Goal: Information Seeking & Learning: Find contact information

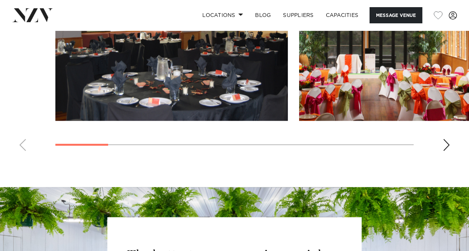
scroll to position [678, 0]
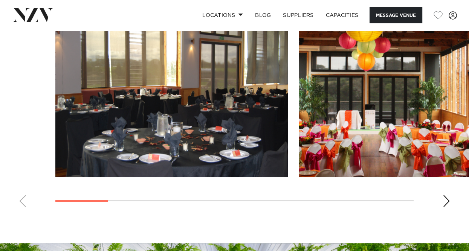
click at [447, 200] on div "Next slide" at bounding box center [446, 201] width 8 height 12
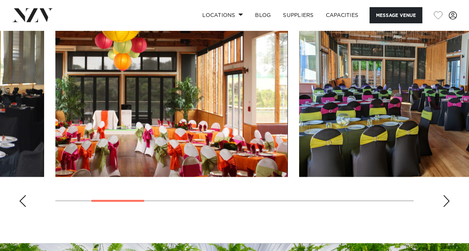
click at [447, 200] on div "Next slide" at bounding box center [446, 201] width 8 height 12
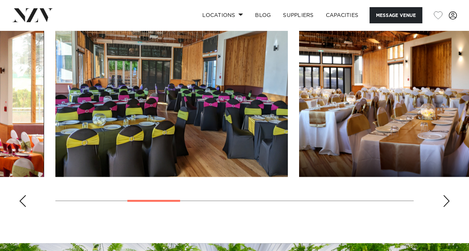
click at [448, 200] on div "Next slide" at bounding box center [446, 201] width 8 height 12
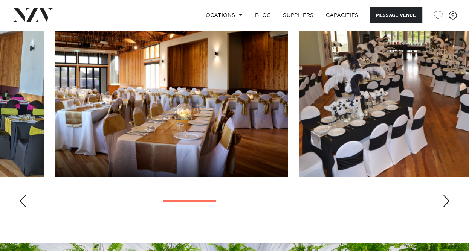
click at [448, 200] on div "Next slide" at bounding box center [446, 201] width 8 height 12
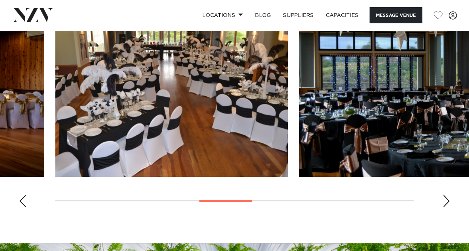
click at [448, 200] on div "Next slide" at bounding box center [446, 201] width 8 height 12
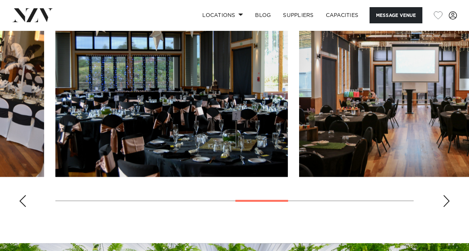
click at [448, 200] on div "Next slide" at bounding box center [446, 201] width 8 height 12
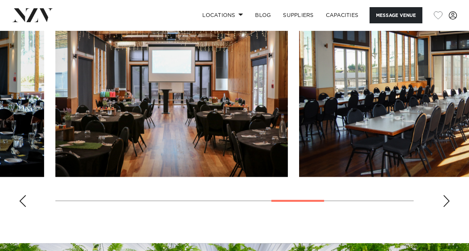
click at [448, 200] on div "Next slide" at bounding box center [446, 201] width 8 height 12
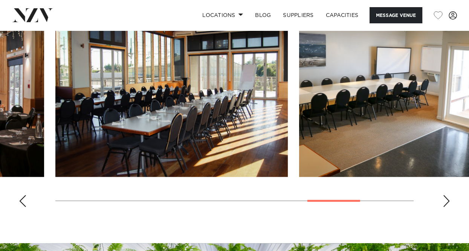
click at [448, 200] on div "Next slide" at bounding box center [446, 201] width 8 height 12
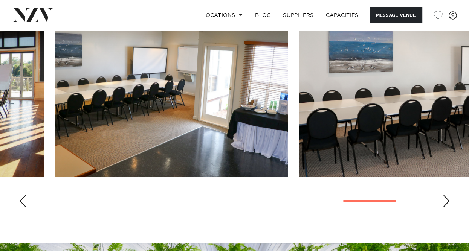
click at [448, 200] on div "Next slide" at bounding box center [446, 201] width 8 height 12
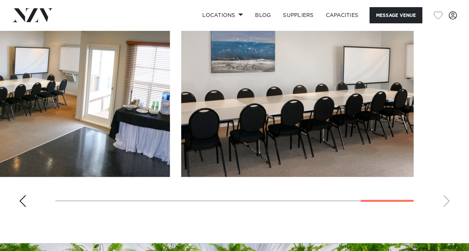
click at [448, 200] on swiper-container at bounding box center [234, 109] width 469 height 207
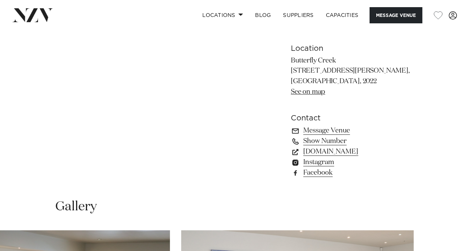
scroll to position [452, 0]
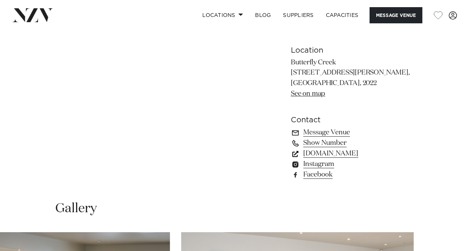
click at [363, 152] on link "[DOMAIN_NAME]" at bounding box center [352, 153] width 123 height 11
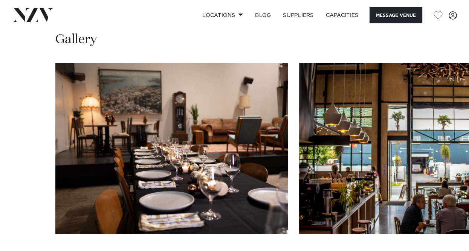
scroll to position [715, 0]
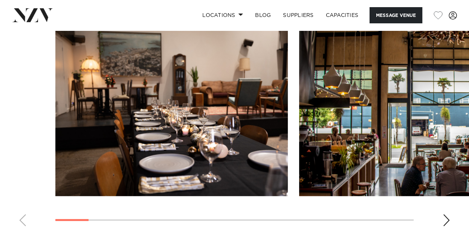
click at [447, 217] on div "Next slide" at bounding box center [446, 220] width 8 height 12
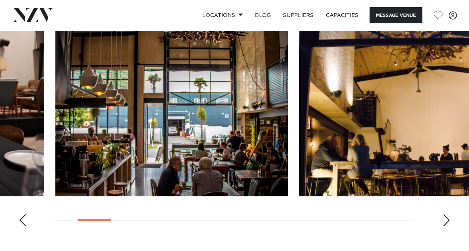
click at [447, 217] on div "Next slide" at bounding box center [446, 220] width 8 height 12
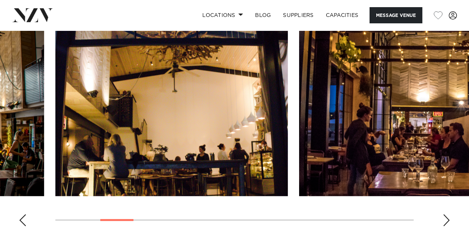
click at [447, 217] on div "Next slide" at bounding box center [446, 220] width 8 height 12
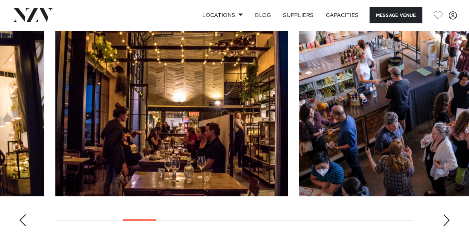
click at [447, 217] on div "Next slide" at bounding box center [446, 220] width 8 height 12
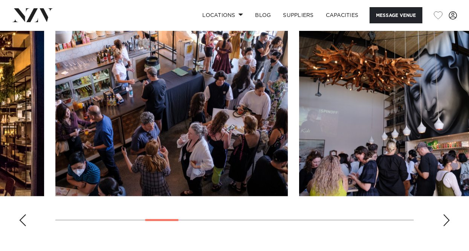
click at [447, 217] on div "Next slide" at bounding box center [446, 220] width 8 height 12
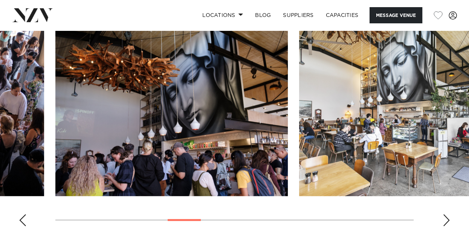
click at [447, 217] on div "Next slide" at bounding box center [446, 220] width 8 height 12
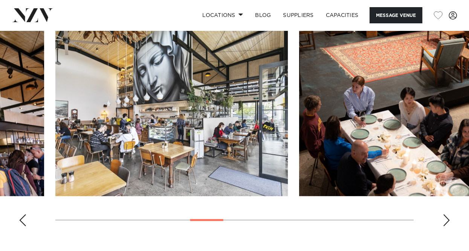
click at [447, 218] on div "Next slide" at bounding box center [446, 220] width 8 height 12
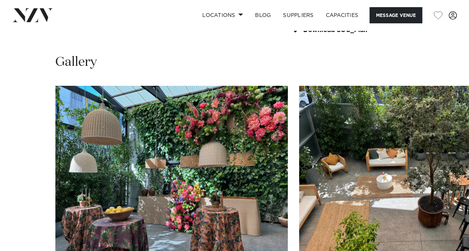
scroll to position [678, 0]
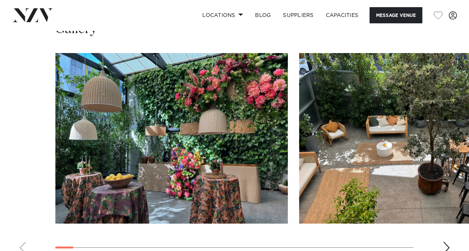
click at [443, 242] on div "Next slide" at bounding box center [446, 248] width 8 height 12
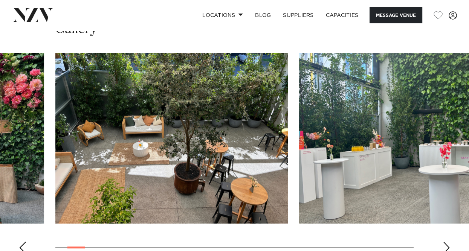
click at [442, 242] on div "Next slide" at bounding box center [446, 248] width 8 height 12
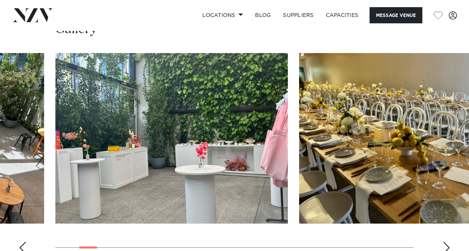
click at [442, 242] on swiper-container at bounding box center [234, 156] width 469 height 207
click at [445, 244] on div "Next slide" at bounding box center [446, 248] width 8 height 12
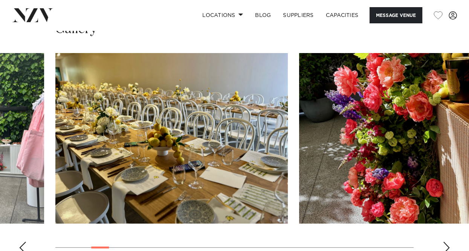
click at [445, 245] on div "Next slide" at bounding box center [446, 248] width 8 height 12
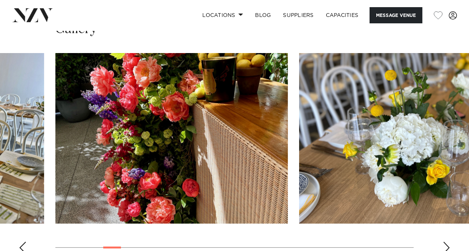
click at [445, 245] on div "Next slide" at bounding box center [446, 248] width 8 height 12
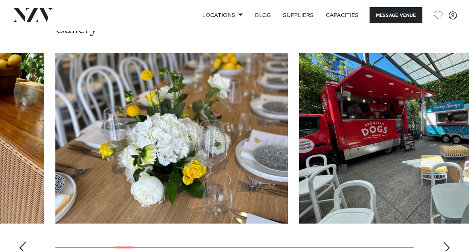
click at [445, 245] on div "Next slide" at bounding box center [446, 248] width 8 height 12
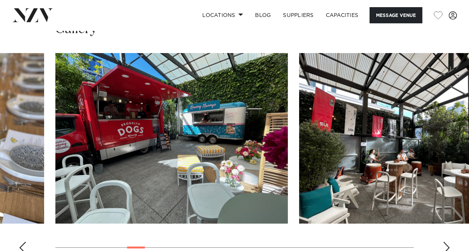
click at [445, 245] on div "Next slide" at bounding box center [446, 248] width 8 height 12
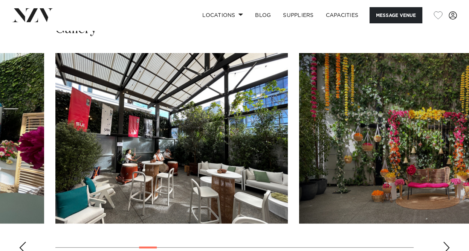
click at [445, 245] on div "Next slide" at bounding box center [446, 248] width 8 height 12
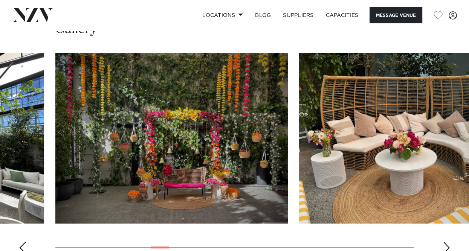
click at [445, 245] on div "Next slide" at bounding box center [446, 248] width 8 height 12
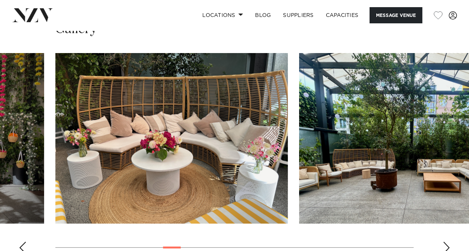
click at [445, 245] on div "Next slide" at bounding box center [446, 248] width 8 height 12
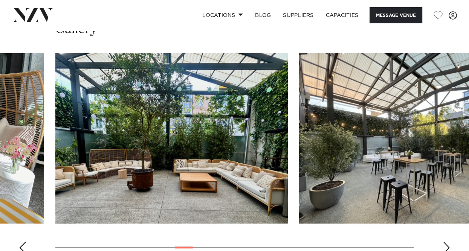
click at [445, 245] on div "Next slide" at bounding box center [446, 248] width 8 height 12
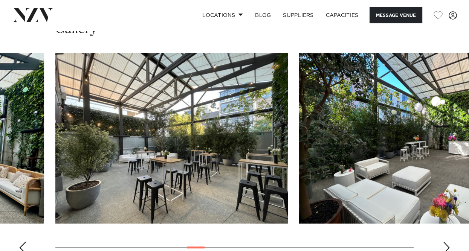
click at [445, 245] on div "Next slide" at bounding box center [446, 248] width 8 height 12
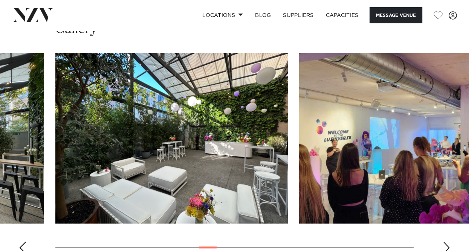
click at [445, 245] on div "Next slide" at bounding box center [446, 248] width 8 height 12
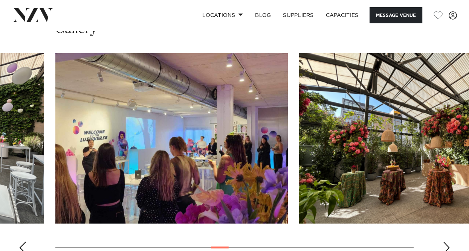
click at [445, 245] on div "Next slide" at bounding box center [446, 248] width 8 height 12
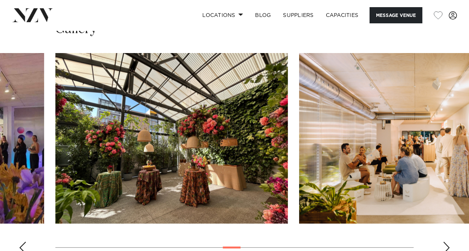
click at [445, 245] on div "Next slide" at bounding box center [446, 248] width 8 height 12
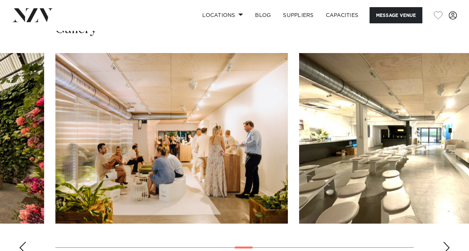
click at [445, 245] on div "Next slide" at bounding box center [446, 248] width 8 height 12
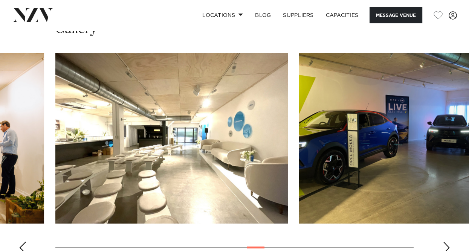
click at [445, 245] on div "Next slide" at bounding box center [446, 248] width 8 height 12
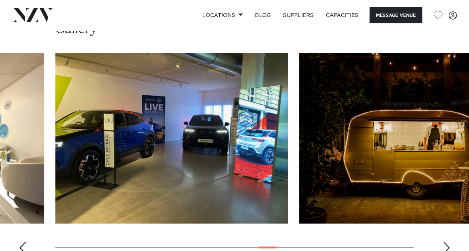
click at [445, 245] on div "Next slide" at bounding box center [446, 248] width 8 height 12
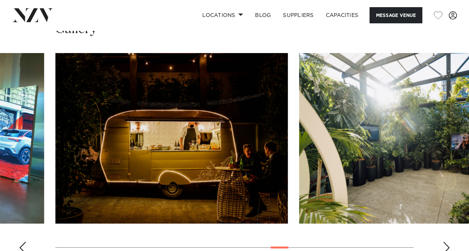
click at [445, 245] on div "Next slide" at bounding box center [446, 248] width 8 height 12
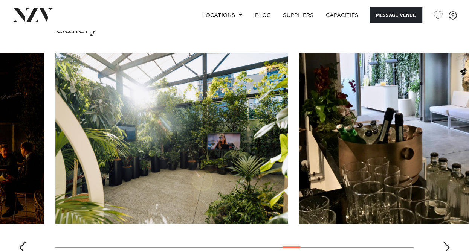
click at [445, 245] on div "Next slide" at bounding box center [446, 248] width 8 height 12
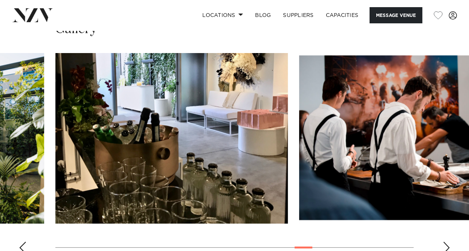
click at [445, 245] on div "Next slide" at bounding box center [446, 248] width 8 height 12
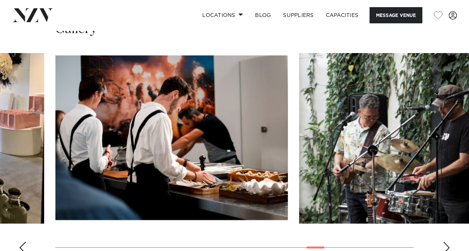
click at [445, 245] on div "Next slide" at bounding box center [446, 248] width 8 height 12
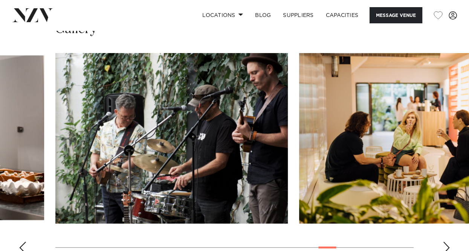
click at [445, 245] on div "Next slide" at bounding box center [446, 248] width 8 height 12
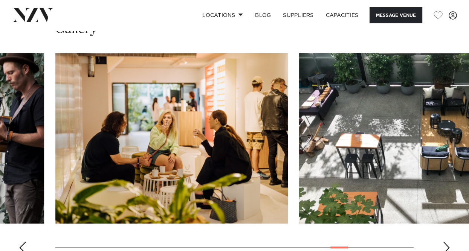
click at [445, 245] on div "Next slide" at bounding box center [446, 248] width 8 height 12
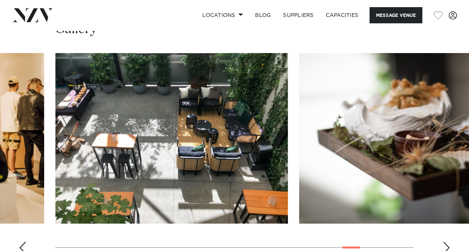
click at [445, 245] on div "Next slide" at bounding box center [446, 248] width 8 height 12
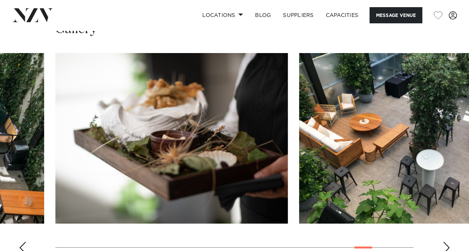
click at [445, 245] on div "Next slide" at bounding box center [446, 248] width 8 height 12
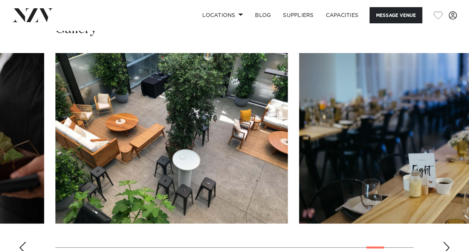
click at [445, 245] on div "Next slide" at bounding box center [446, 248] width 8 height 12
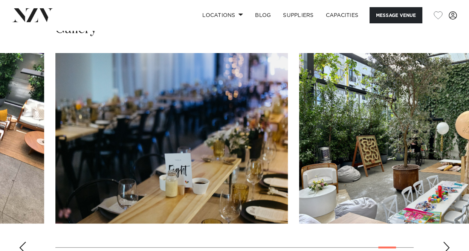
click at [445, 245] on div "Next slide" at bounding box center [446, 248] width 8 height 12
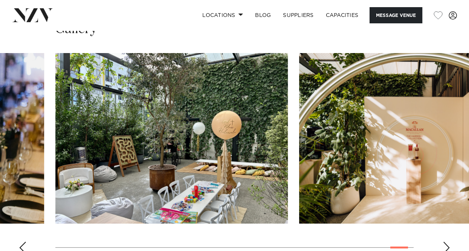
click at [445, 245] on div "Next slide" at bounding box center [446, 248] width 8 height 12
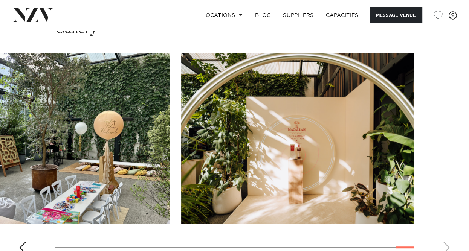
click at [445, 245] on swiper-container at bounding box center [234, 156] width 469 height 207
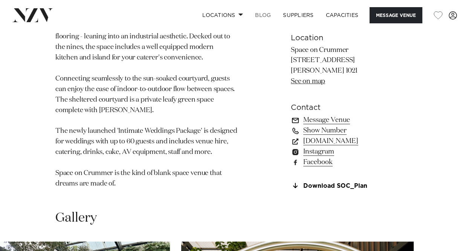
scroll to position [489, 0]
click at [346, 141] on link "spaceoncrummer.co.nz" at bounding box center [352, 141] width 123 height 11
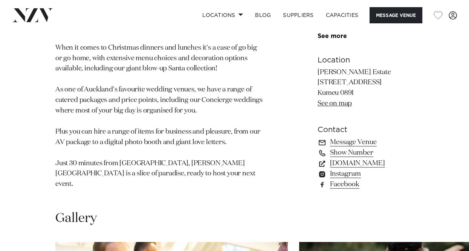
scroll to position [565, 0]
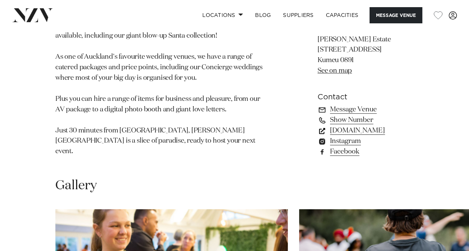
click at [322, 132] on link "simplyevents.co.nz" at bounding box center [365, 130] width 96 height 11
